Goal: Complete application form

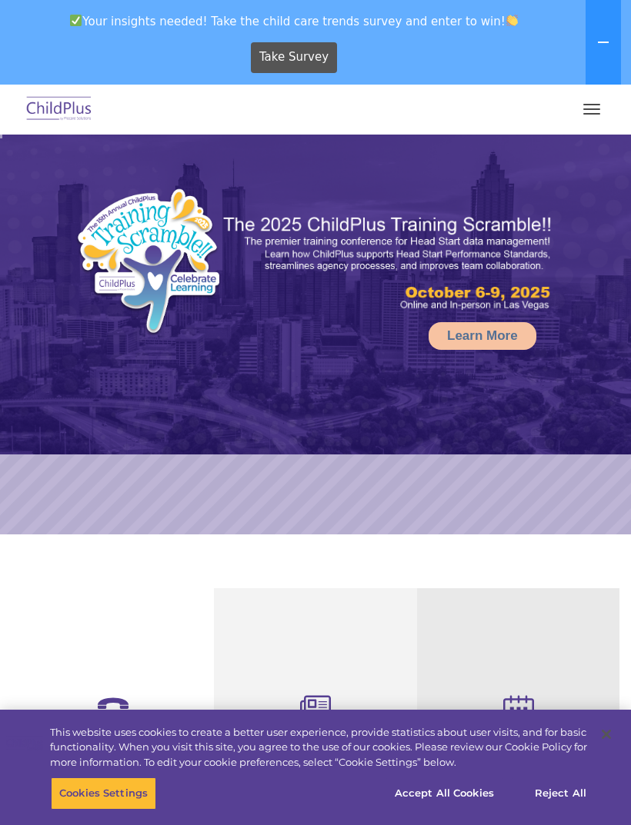
select select "MEDIUM"
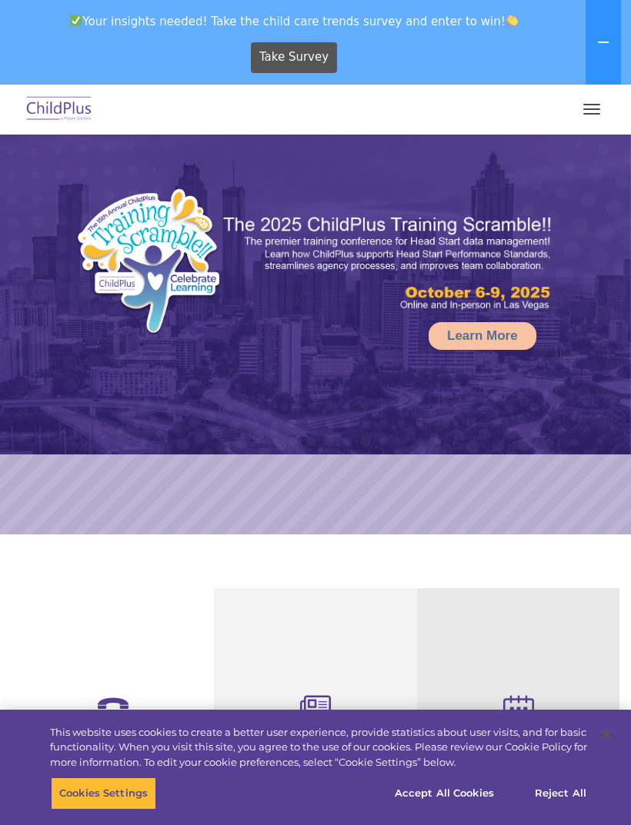
select select "MEDIUM"
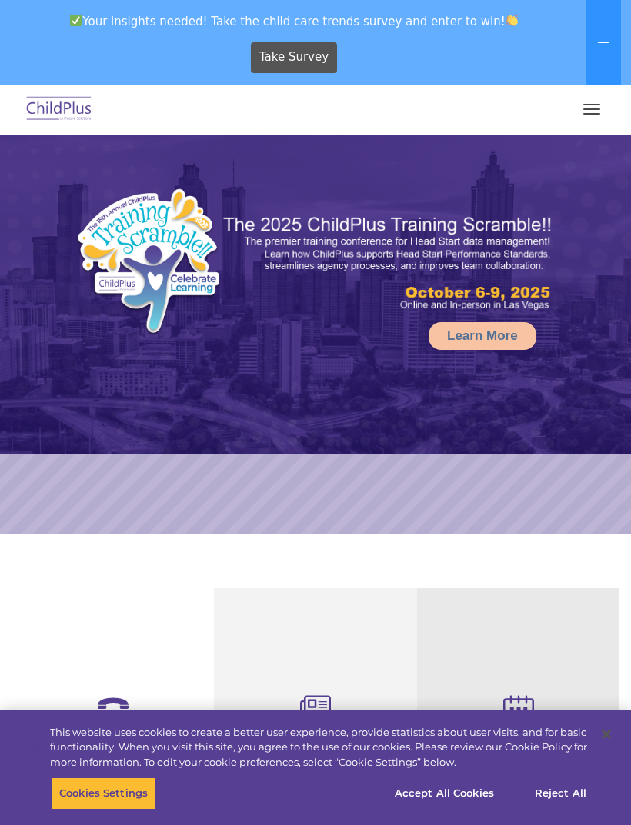
select select "MEDIUM"
